Goal: Task Accomplishment & Management: Use online tool/utility

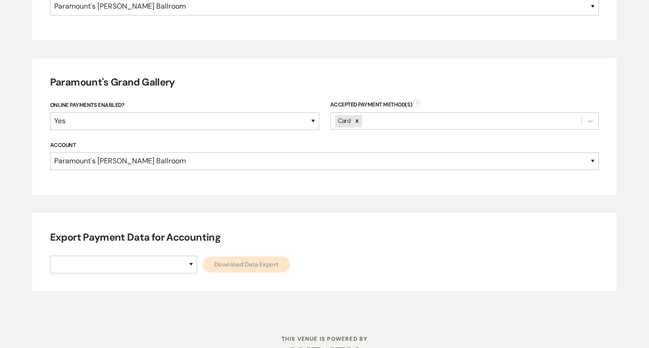
scroll to position [509, 0]
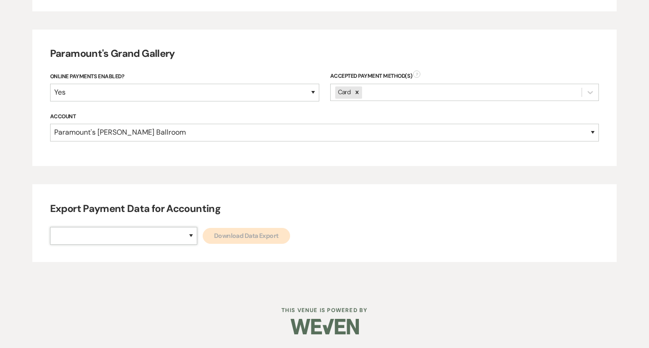
drag, startPoint x: 154, startPoint y: 240, endPoint x: 155, endPoint y: 245, distance: 5.0
click at [154, 240] on select "Paramount's [PERSON_NAME] Ballroom Paramount's [GEOGRAPHIC_DATA]" at bounding box center [123, 236] width 147 height 18
select select "634"
click at [50, 227] on select "Paramount's [PERSON_NAME] Ballroom Paramount's [GEOGRAPHIC_DATA]" at bounding box center [123, 236] width 147 height 18
click at [204, 245] on div "Paramount's [PERSON_NAME] Ballroom Paramount's Grand Gallery Download Data Expo…" at bounding box center [324, 236] width 549 height 18
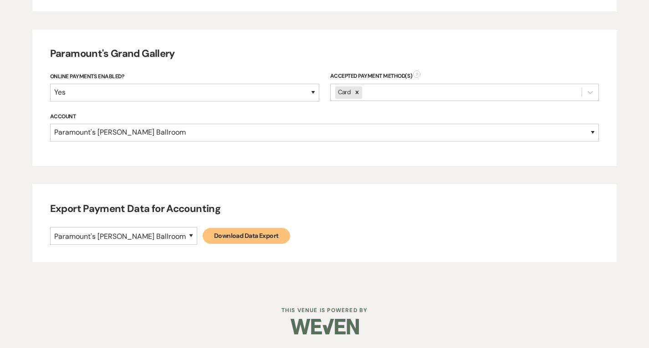
click at [205, 240] on link "Download Data Export" at bounding box center [246, 236] width 87 height 16
click at [152, 242] on select "Paramount's [PERSON_NAME] Ballroom Paramount's [GEOGRAPHIC_DATA]" at bounding box center [123, 236] width 147 height 18
select select "634"
click at [50, 227] on select "Paramount's [PERSON_NAME] Ballroom Paramount's [GEOGRAPHIC_DATA]" at bounding box center [123, 236] width 147 height 18
click at [203, 236] on link "Download Data Export" at bounding box center [246, 236] width 87 height 16
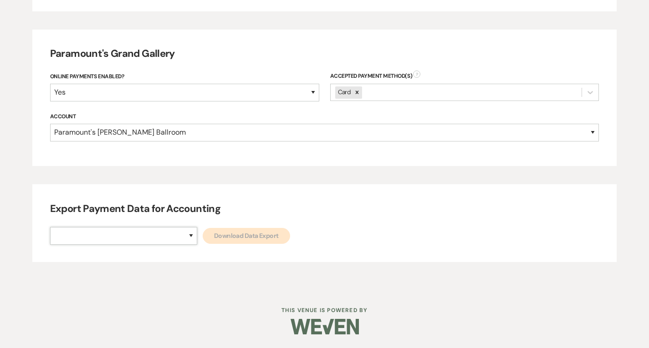
drag, startPoint x: 148, startPoint y: 238, endPoint x: 151, endPoint y: 244, distance: 6.9
click at [148, 238] on select "Paramount's [PERSON_NAME] Ballroom Paramount's [GEOGRAPHIC_DATA]" at bounding box center [123, 236] width 147 height 18
select select "634"
click at [50, 227] on select "Paramount's [PERSON_NAME] Ballroom Paramount's [GEOGRAPHIC_DATA]" at bounding box center [123, 236] width 147 height 18
click at [225, 225] on div "Export Payment Data for Accounting Paramount's [PERSON_NAME] Ballroom Paramount…" at bounding box center [324, 223] width 584 height 78
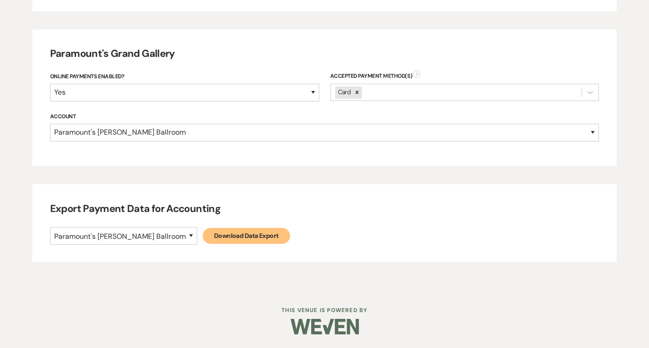
click at [225, 241] on link "Download Data Export" at bounding box center [246, 236] width 87 height 16
click at [149, 244] on div "Export Payment Data for Accounting Paramount's [PERSON_NAME] Ballroom Paramount…" at bounding box center [324, 223] width 584 height 78
click at [149, 242] on select "Paramount's [PERSON_NAME] Ballroom Paramount's [GEOGRAPHIC_DATA]" at bounding box center [123, 236] width 147 height 18
select select "666"
click at [50, 227] on select "Paramount's [PERSON_NAME] Ballroom Paramount's [GEOGRAPHIC_DATA]" at bounding box center [123, 236] width 147 height 18
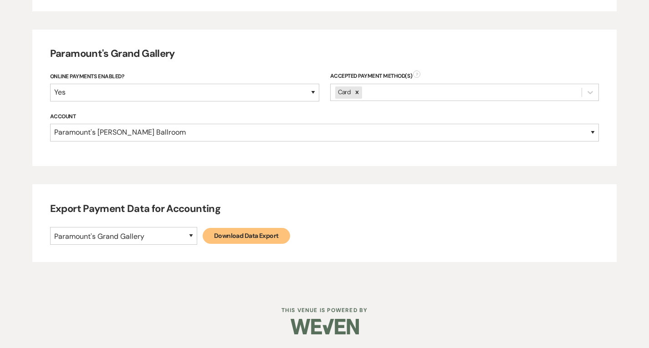
click at [203, 237] on link "Download Data Export" at bounding box center [246, 236] width 87 height 16
click at [143, 245] on select "Paramount's [PERSON_NAME] Ballroom Paramount's [GEOGRAPHIC_DATA]" at bounding box center [123, 236] width 147 height 18
select select "666"
click at [50, 227] on select "Paramount's [PERSON_NAME] Ballroom Paramount's [GEOGRAPHIC_DATA]" at bounding box center [123, 236] width 147 height 18
click at [203, 241] on link "Download Data Export" at bounding box center [246, 236] width 87 height 16
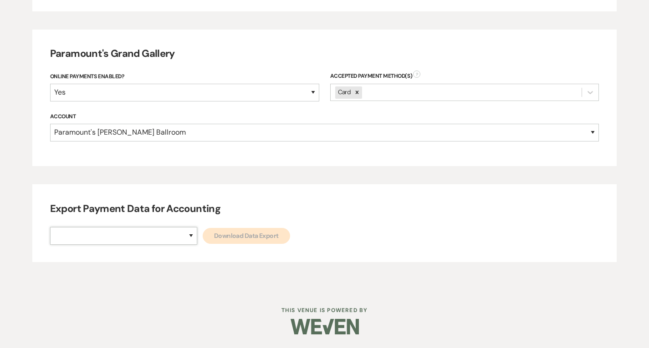
click at [141, 243] on select "Paramount's [PERSON_NAME] Ballroom Paramount's [GEOGRAPHIC_DATA]" at bounding box center [123, 236] width 147 height 18
select select "666"
click at [50, 227] on select "Paramount's [PERSON_NAME] Ballroom Paramount's [GEOGRAPHIC_DATA]" at bounding box center [123, 236] width 147 height 18
click at [197, 249] on div "Export Payment Data for Accounting Paramount's [PERSON_NAME] Ballroom Paramount…" at bounding box center [324, 223] width 584 height 78
click at [203, 241] on link "Download Data Export" at bounding box center [246, 236] width 87 height 16
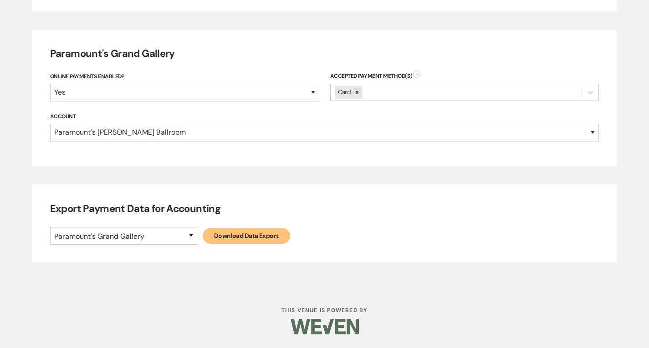
select select
